Goal: Information Seeking & Learning: Learn about a topic

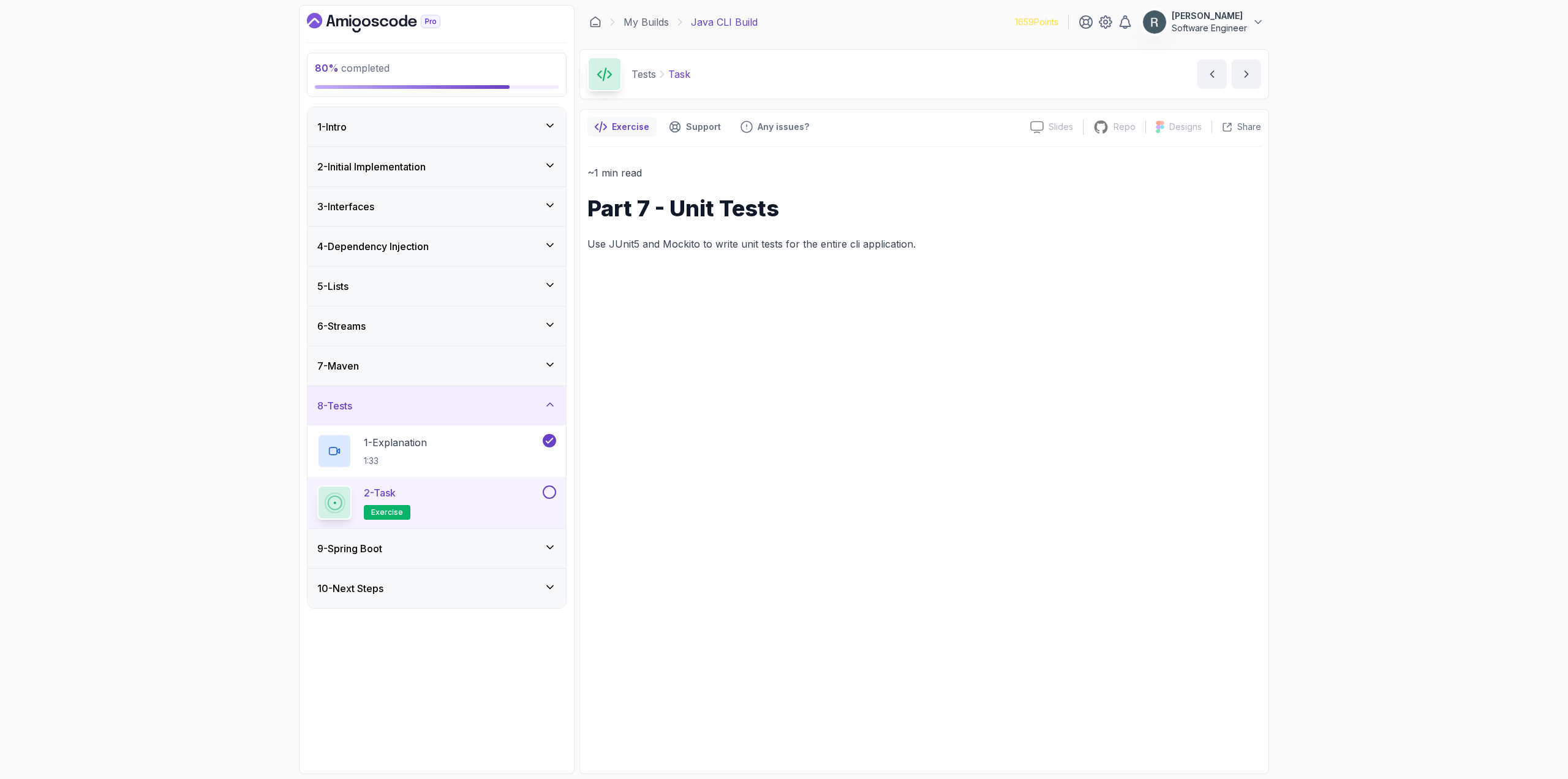
click at [520, 493] on div "2 - Task exercise" at bounding box center [428, 503] width 223 height 34
click at [552, 490] on button at bounding box center [550, 492] width 13 height 13
click at [452, 546] on div "9 - Spring Boot" at bounding box center [436, 548] width 239 height 15
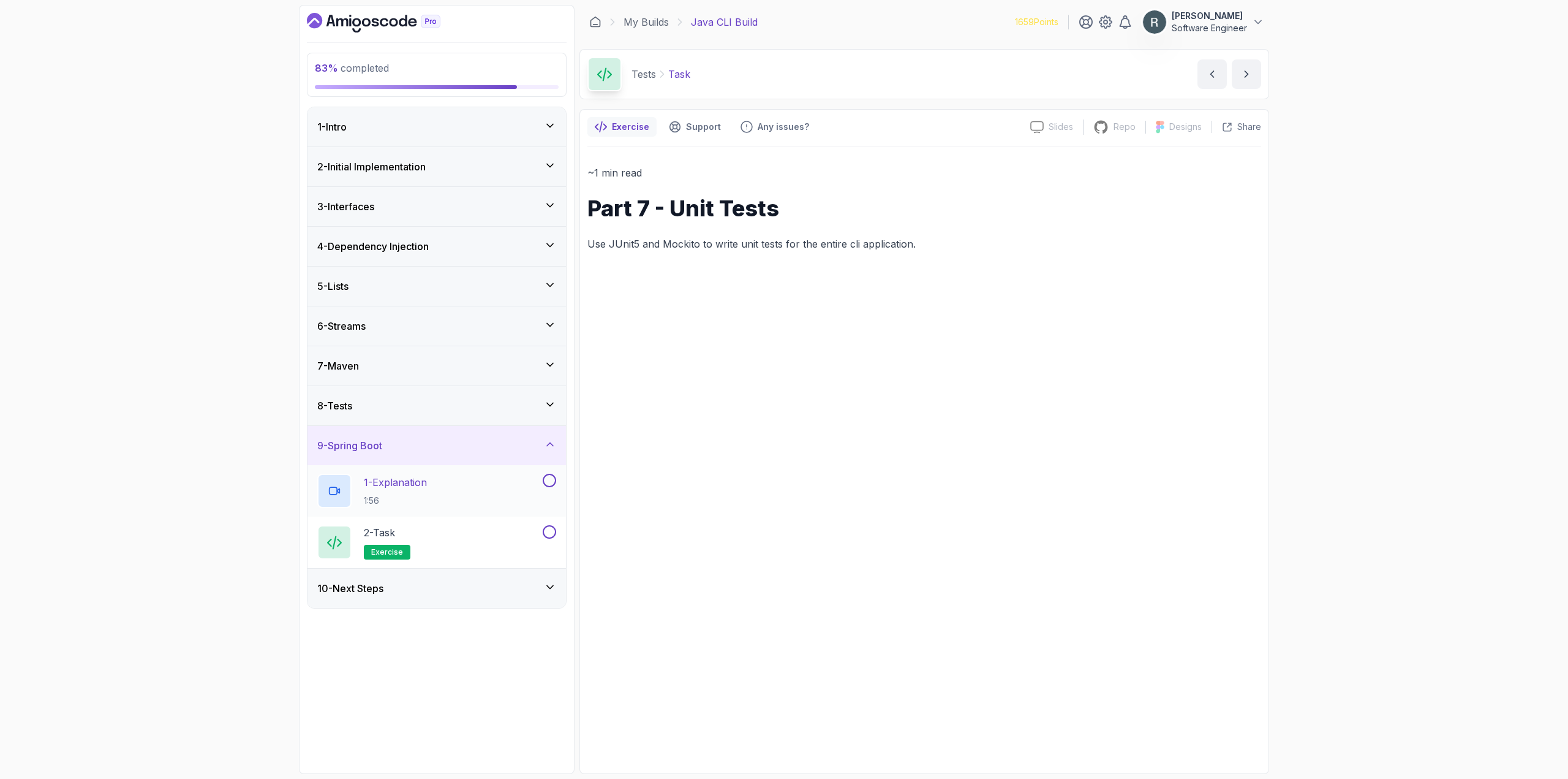
click at [470, 498] on div "1 - Explanation 1:56" at bounding box center [428, 491] width 223 height 34
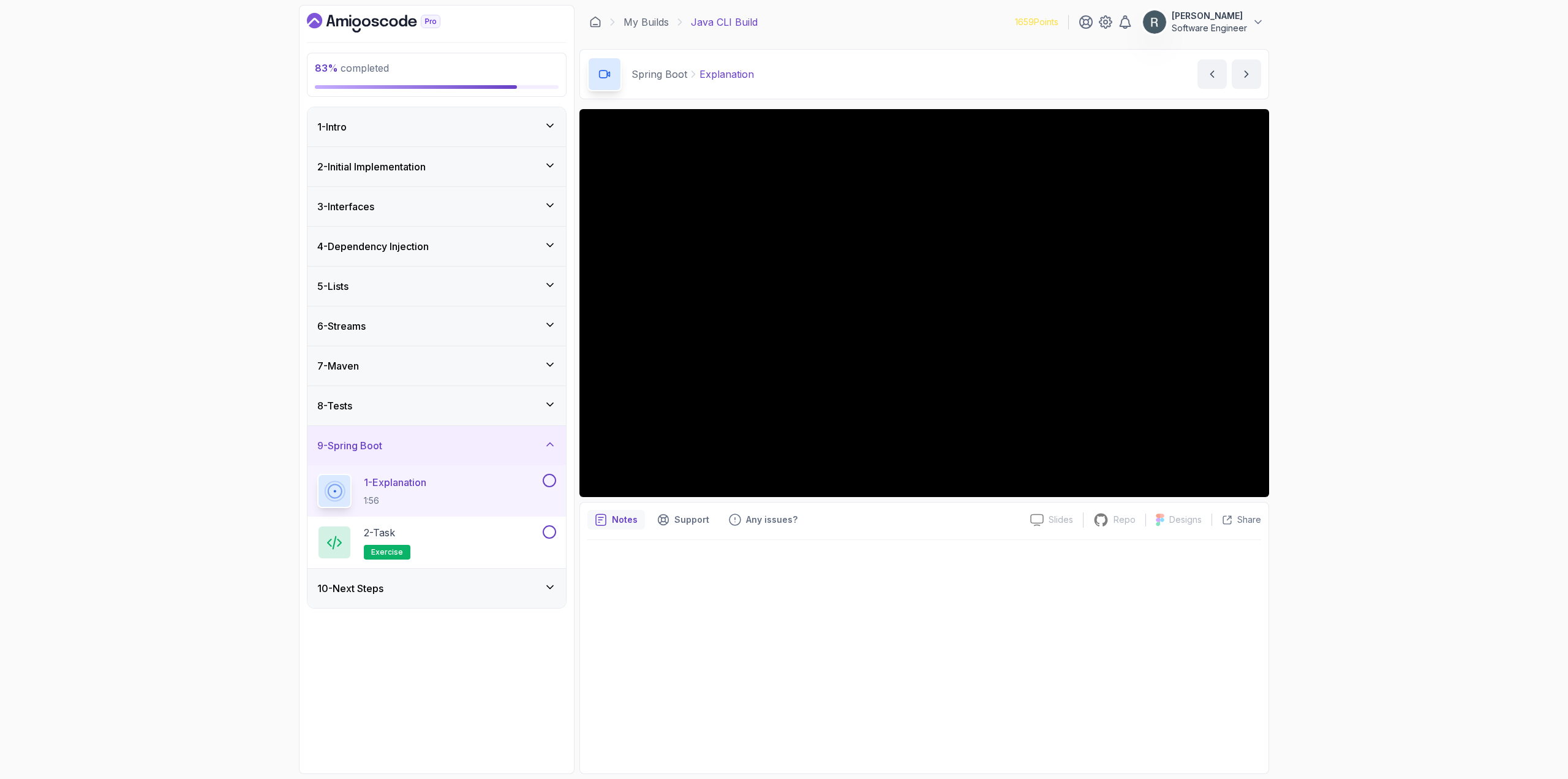
click at [552, 480] on button at bounding box center [550, 480] width 13 height 13
click at [525, 531] on div "2 - Task exercise" at bounding box center [428, 543] width 223 height 34
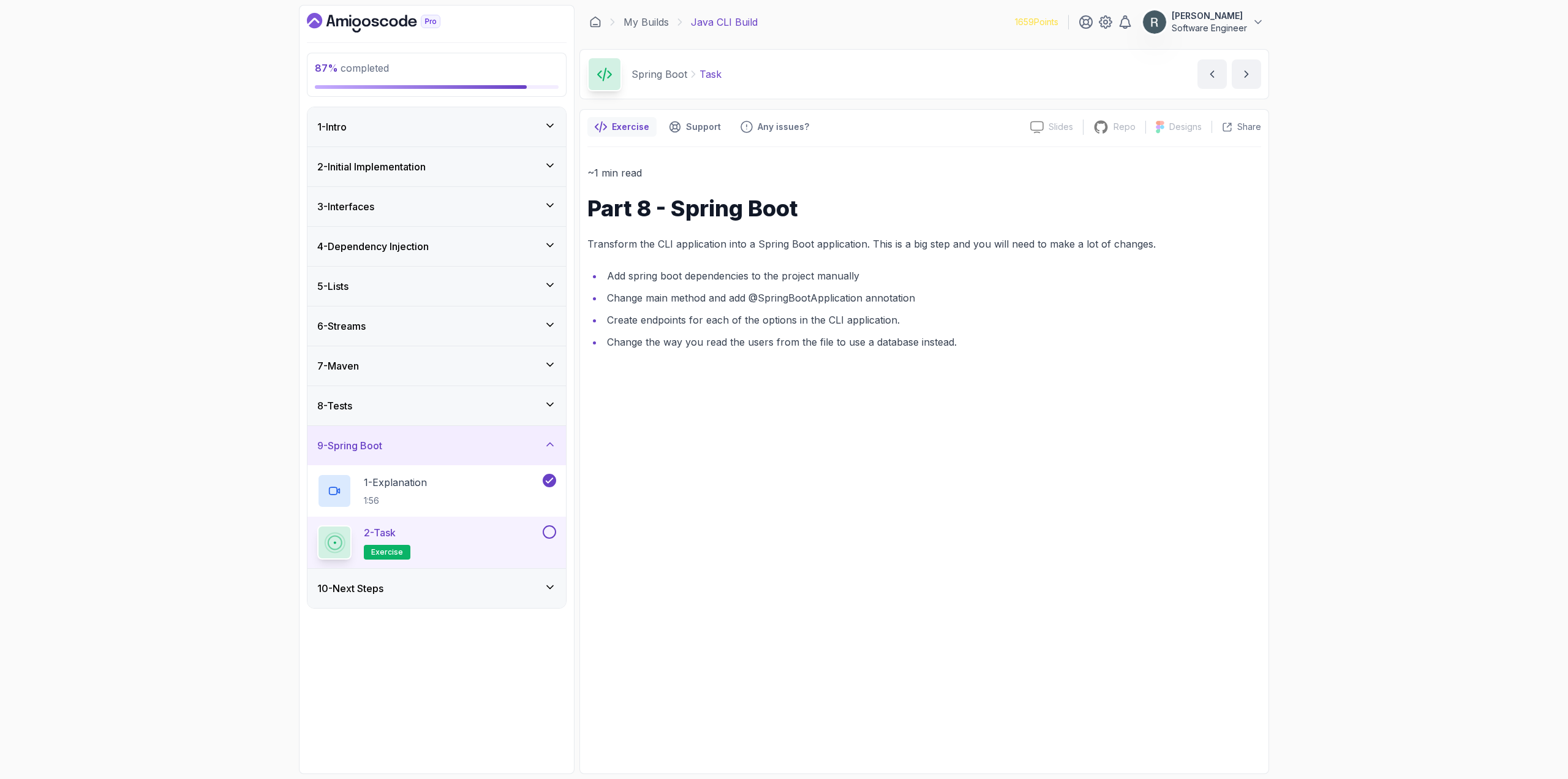
click at [546, 532] on button at bounding box center [550, 532] width 13 height 13
click at [503, 582] on div "10 - Next Steps" at bounding box center [436, 588] width 239 height 15
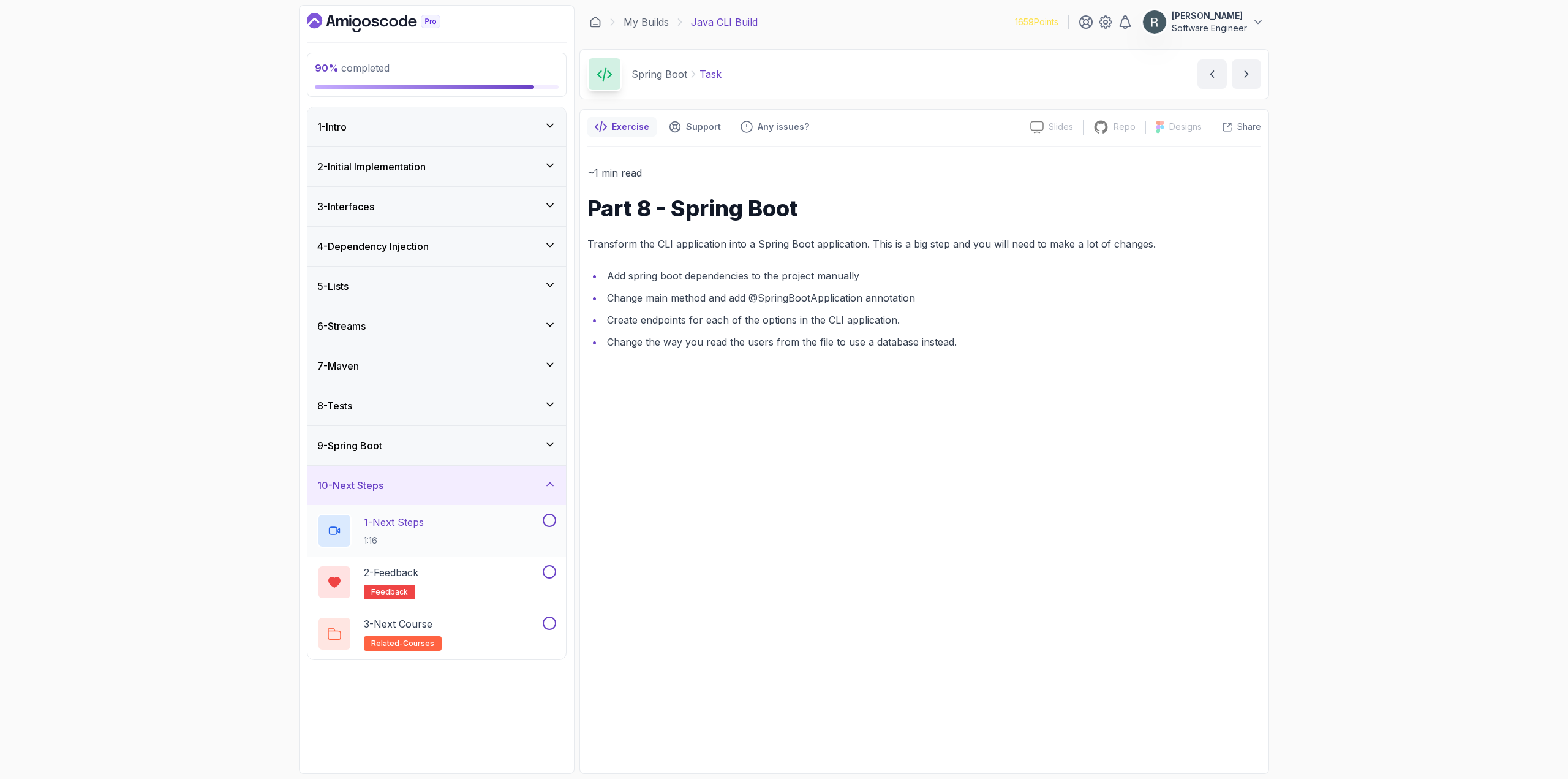
click at [546, 523] on button at bounding box center [550, 520] width 13 height 13
click at [522, 572] on div "2 - Feedback feedback" at bounding box center [428, 582] width 223 height 34
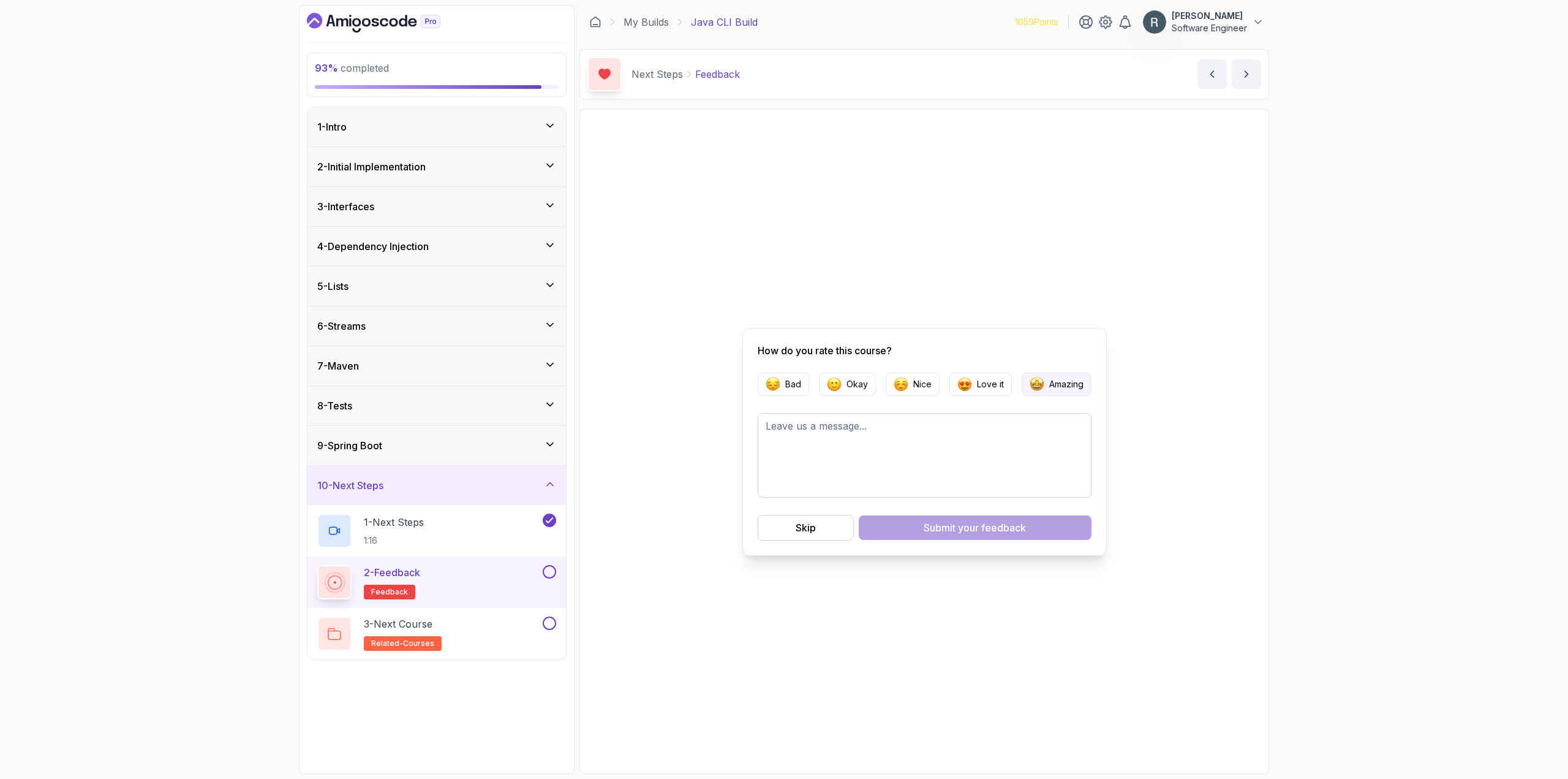
click at [1059, 388] on p "Amazing" at bounding box center [1067, 384] width 34 height 13
click at [924, 525] on div "Submit your feedback" at bounding box center [975, 527] width 102 height 15
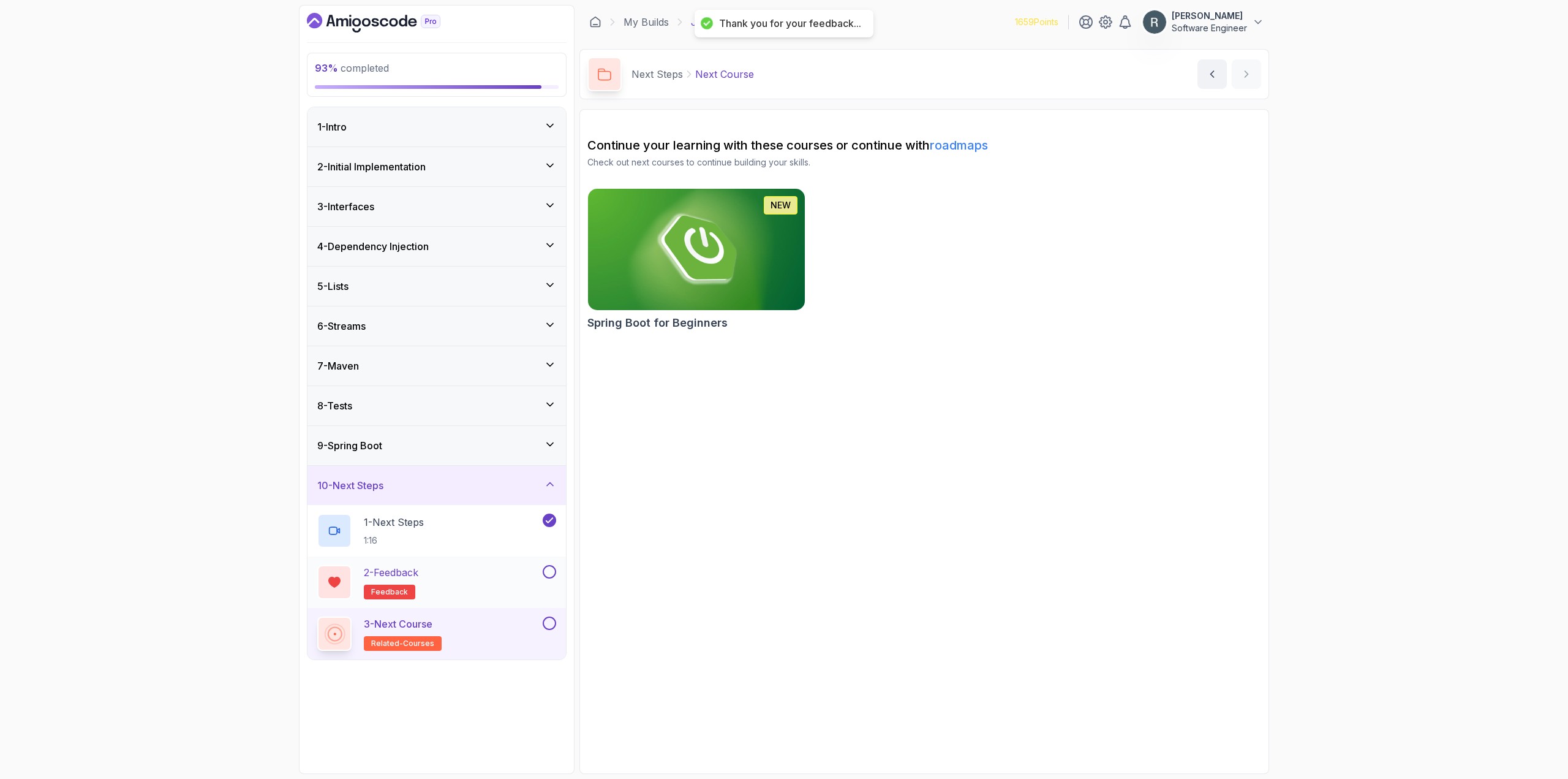
click at [550, 577] on button at bounding box center [550, 572] width 13 height 13
click at [503, 622] on div "3 - Next Course related-courses" at bounding box center [428, 634] width 223 height 34
click at [552, 619] on button at bounding box center [550, 623] width 13 height 13
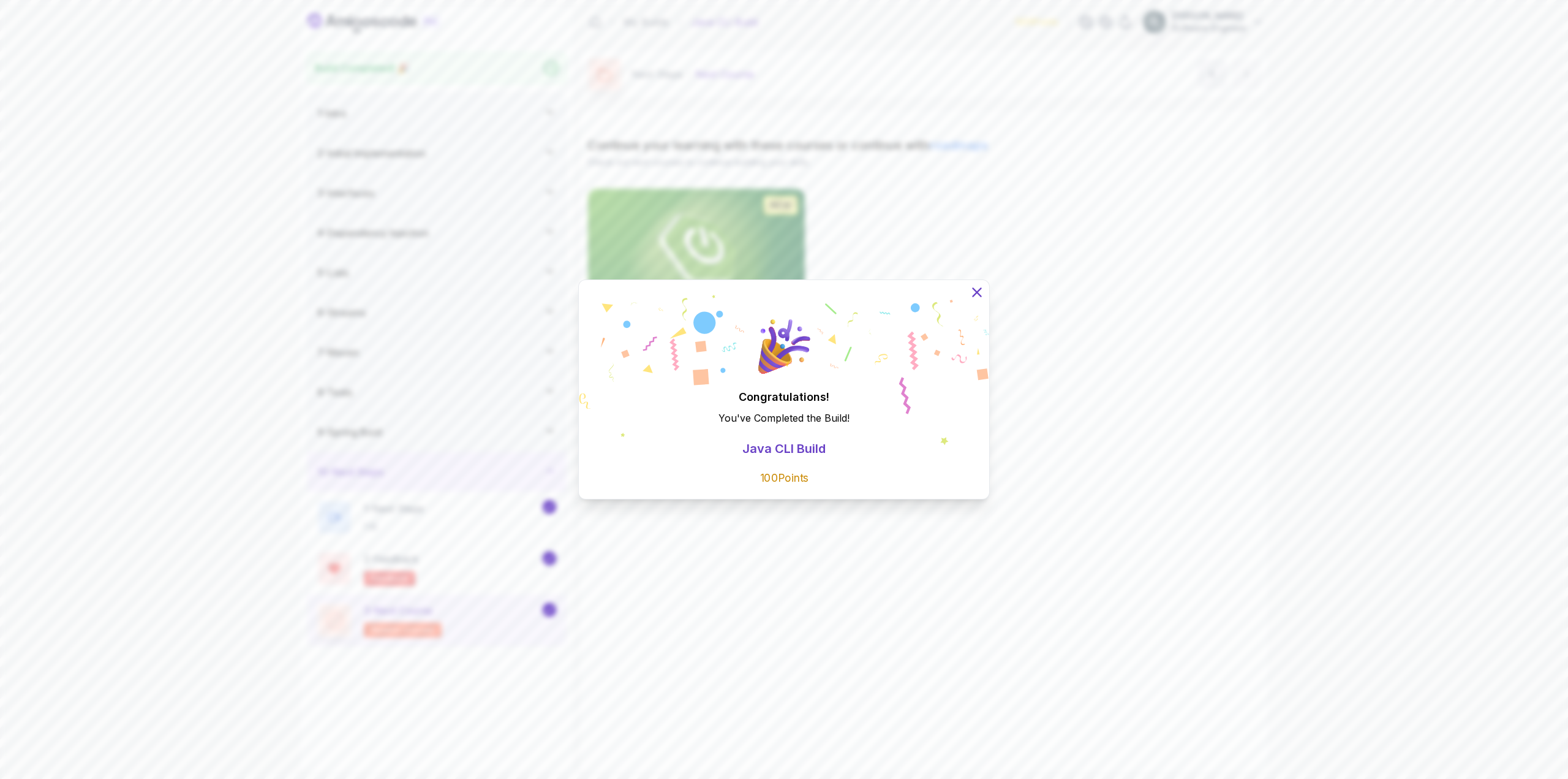
click at [977, 291] on icon at bounding box center [977, 292] width 8 height 8
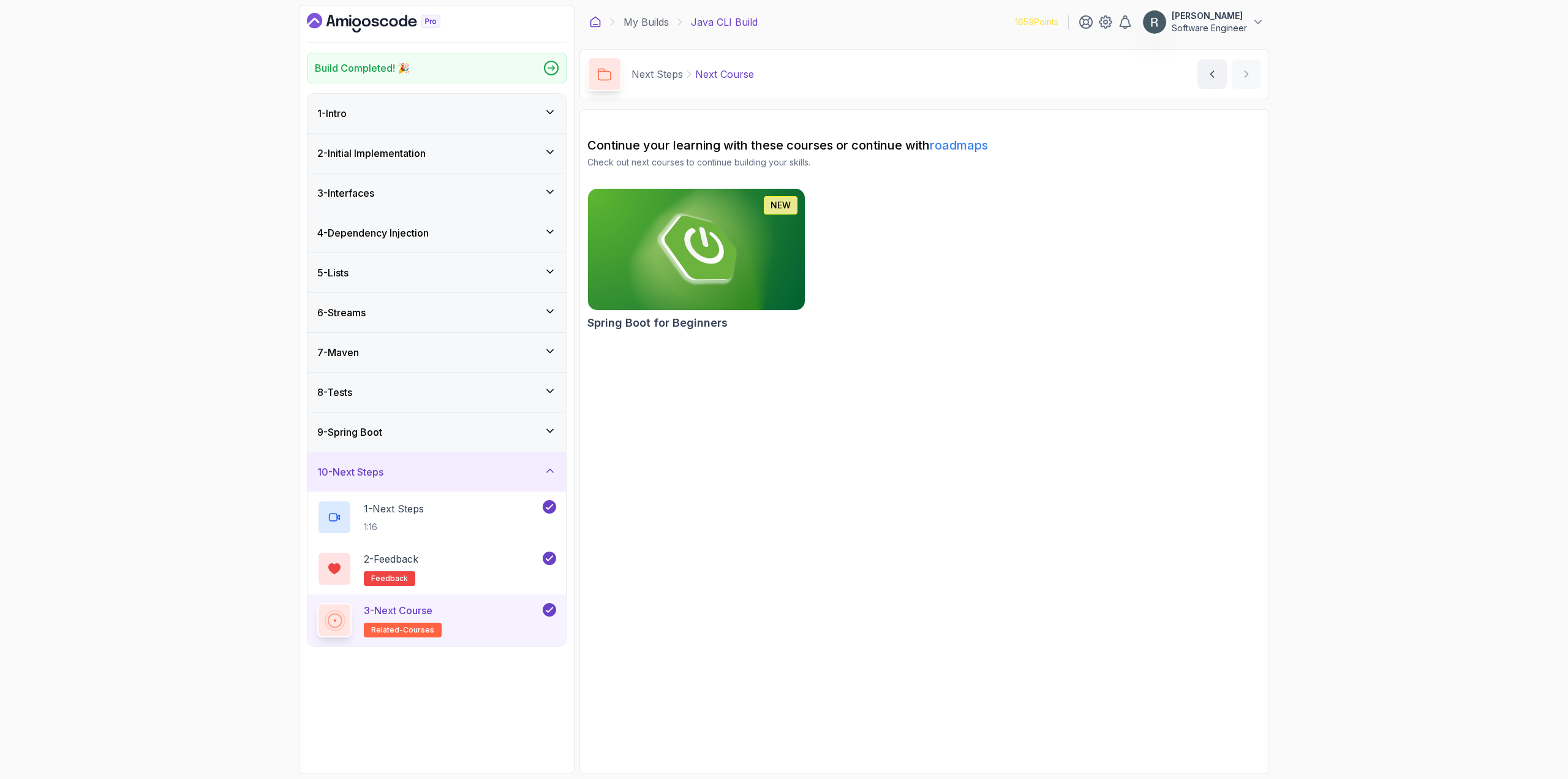
click at [593, 20] on icon at bounding box center [596, 22] width 9 height 10
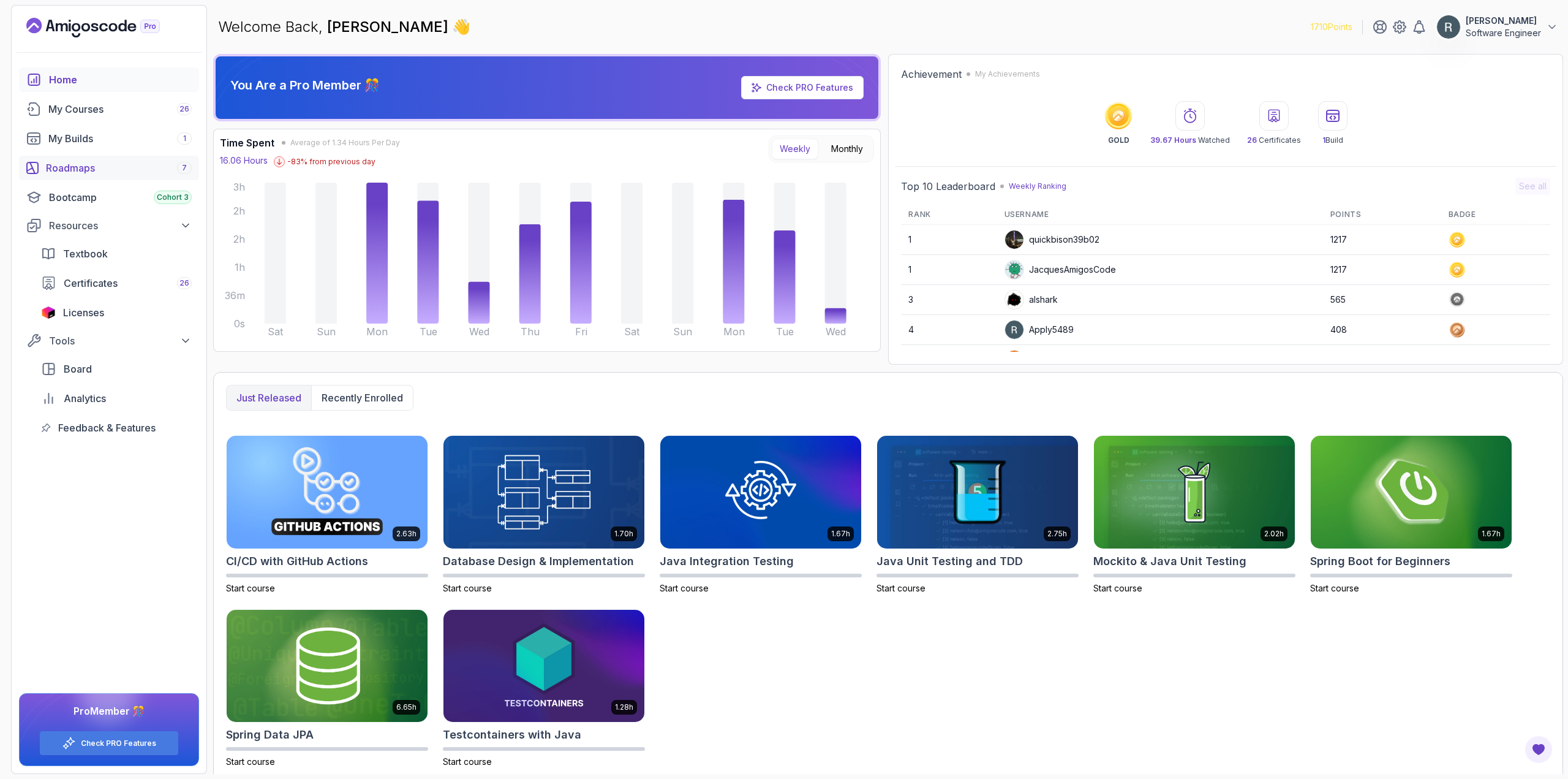
click at [89, 165] on div "Roadmaps 7" at bounding box center [119, 168] width 146 height 15
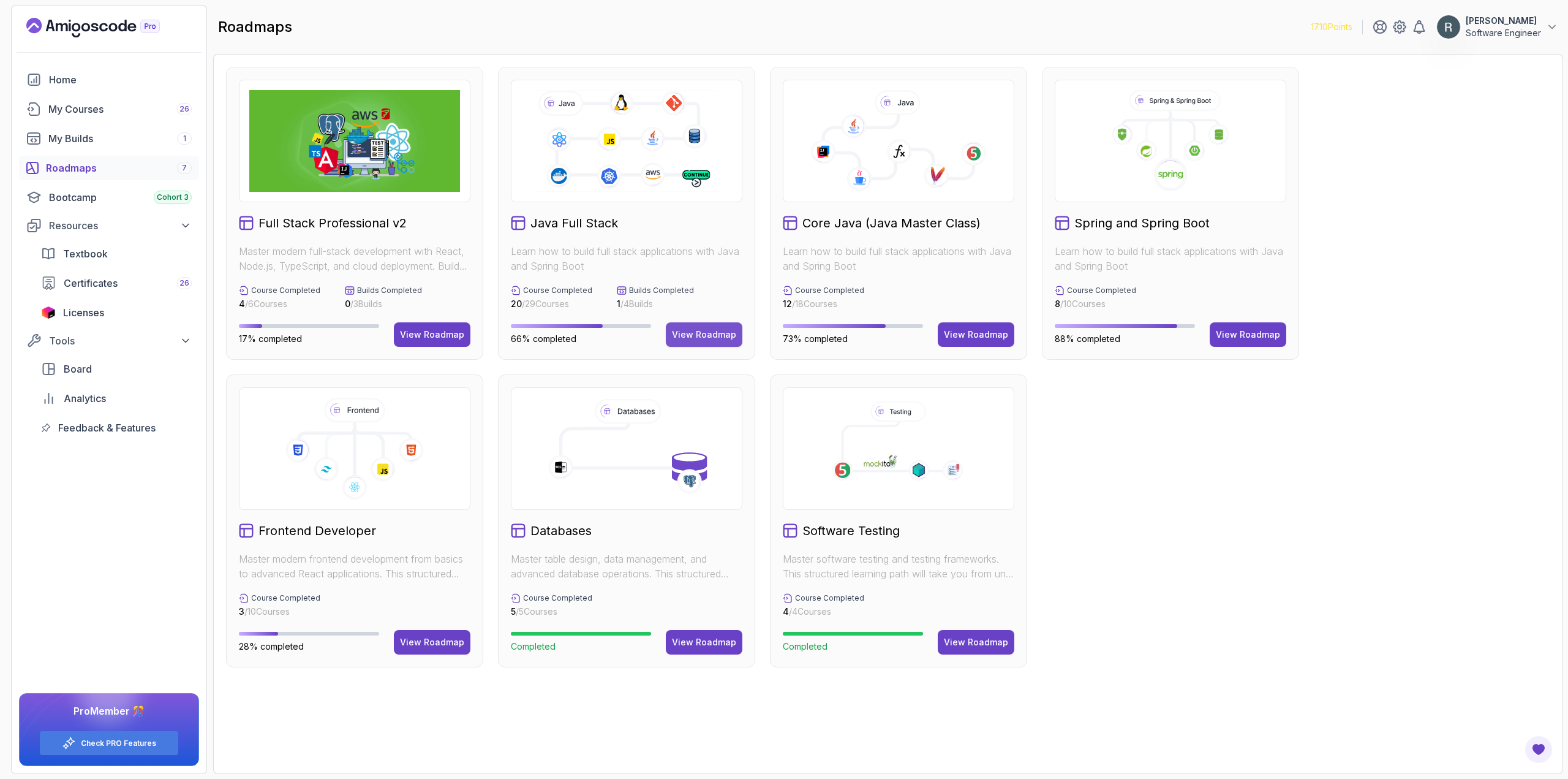
click at [697, 334] on div "View Roadmap" at bounding box center [704, 335] width 64 height 13
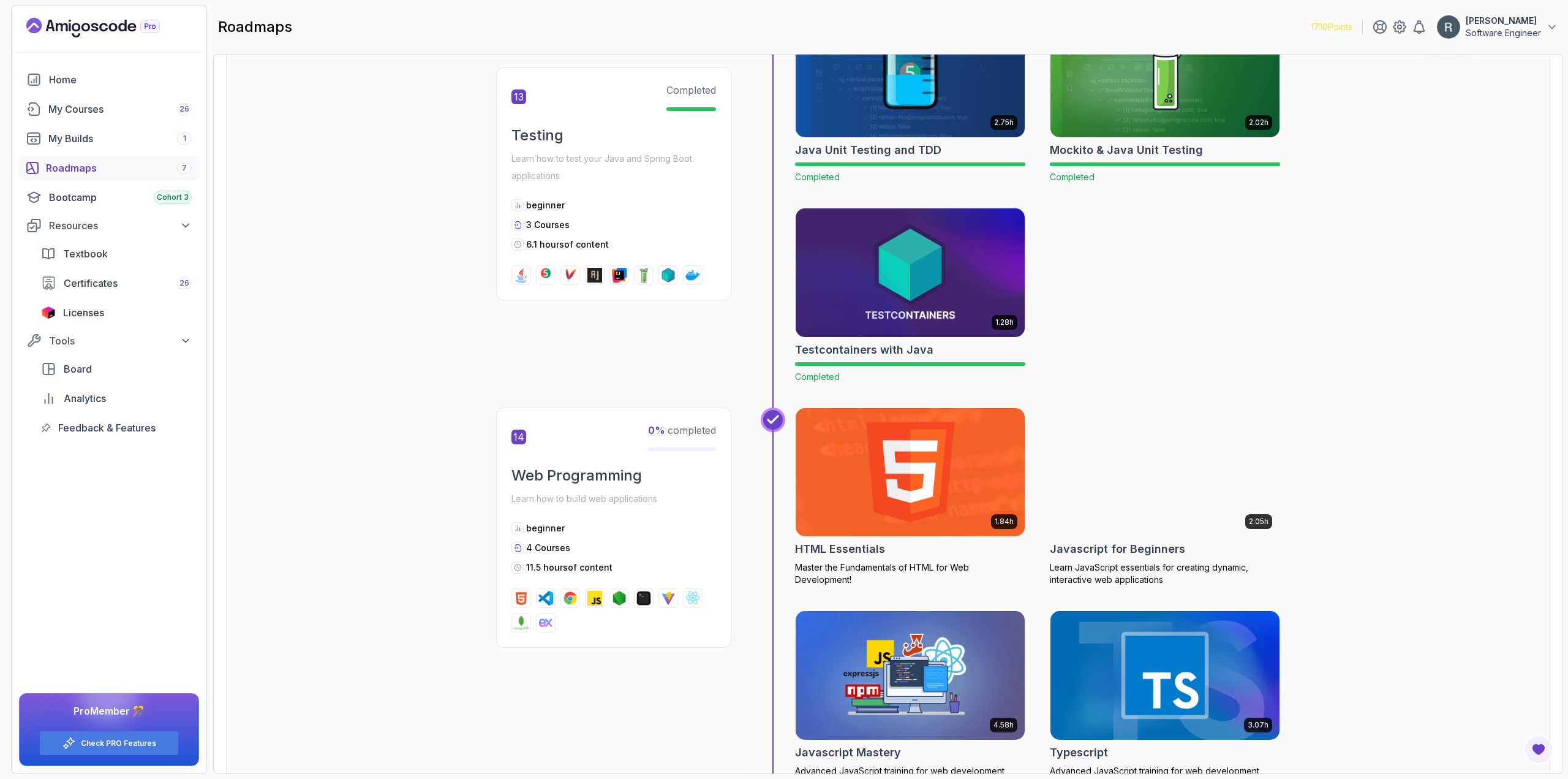
scroll to position [3568, 0]
